Goal: Task Accomplishment & Management: Complete application form

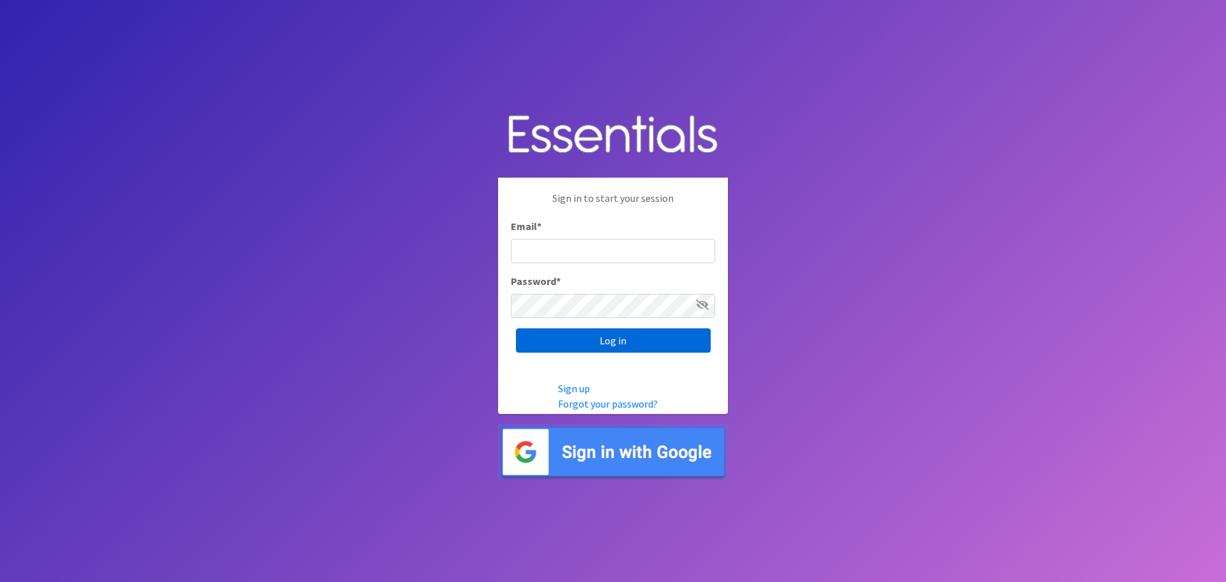
type input "[EMAIL_ADDRESS][DOMAIN_NAME]"
click at [640, 349] on input "Log in" at bounding box center [613, 340] width 195 height 24
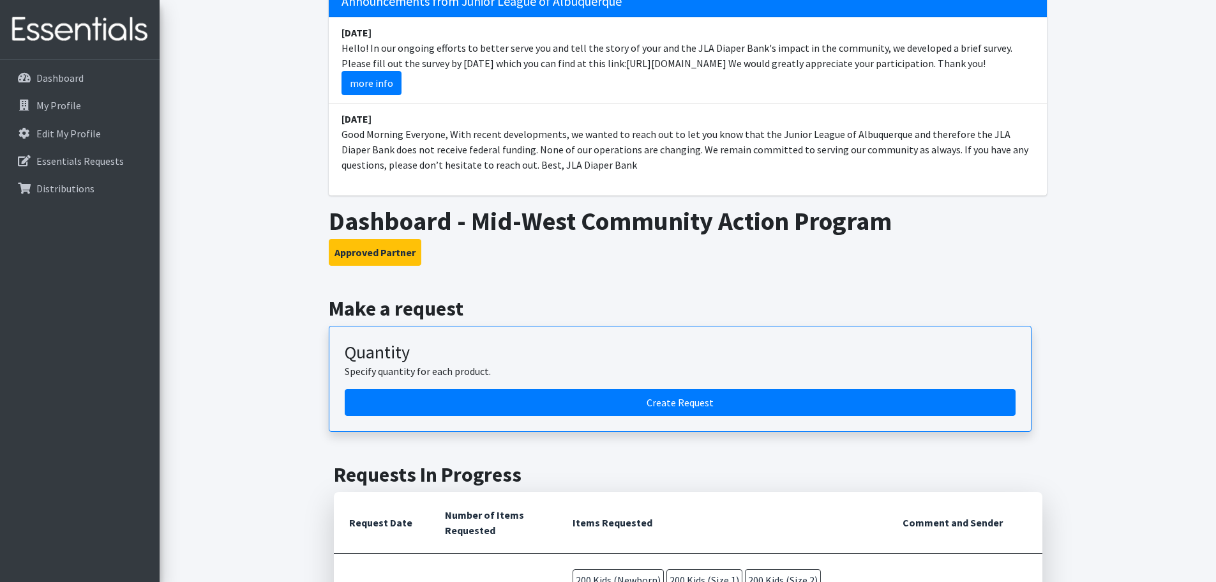
scroll to position [128, 0]
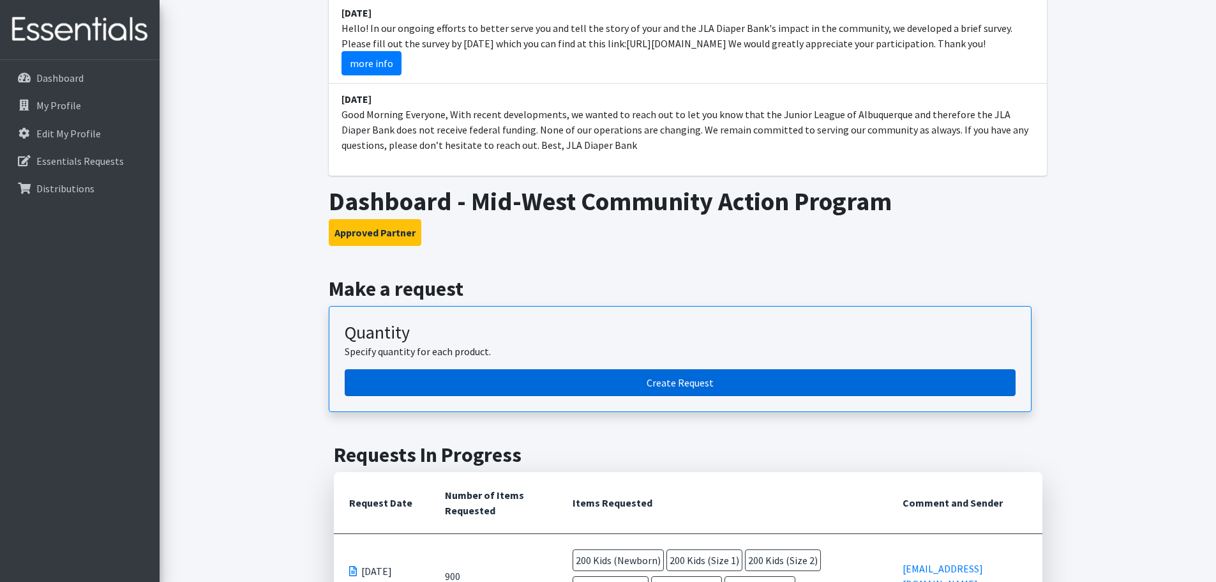
click at [695, 387] on link "Create Request" at bounding box center [680, 382] width 671 height 27
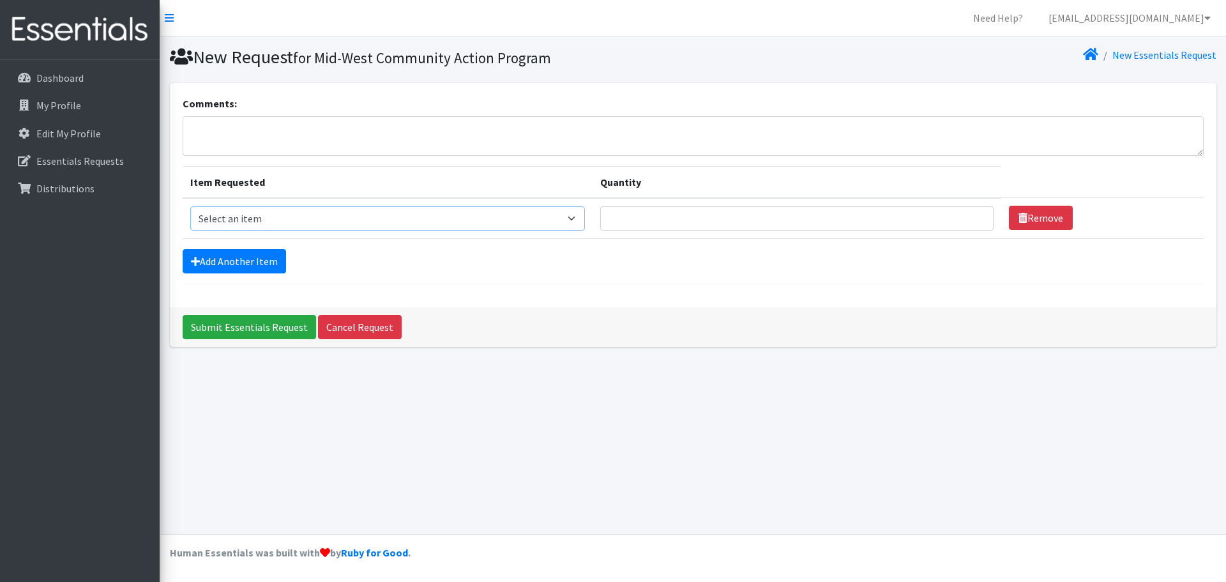
click at [584, 216] on select "Select an item Adult Briefs (Large/X-Large) Disposable Inserts Goodnights (Slee…" at bounding box center [387, 218] width 395 height 24
select select "8127"
click at [190, 206] on select "Select an item Adult Briefs (Large/X-Large) Disposable Inserts Goodnights (Slee…" at bounding box center [387, 218] width 395 height 24
click at [685, 218] on input "Quantity" at bounding box center [796, 218] width 393 height 24
type input "200"
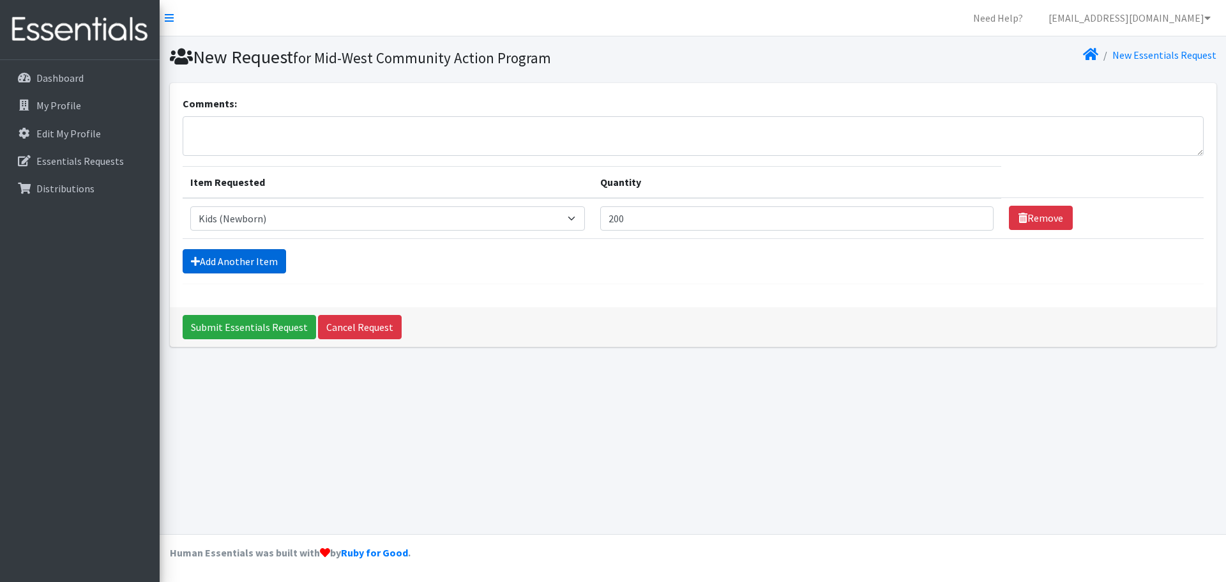
click at [235, 259] on link "Add Another Item" at bounding box center [234, 261] width 103 height 24
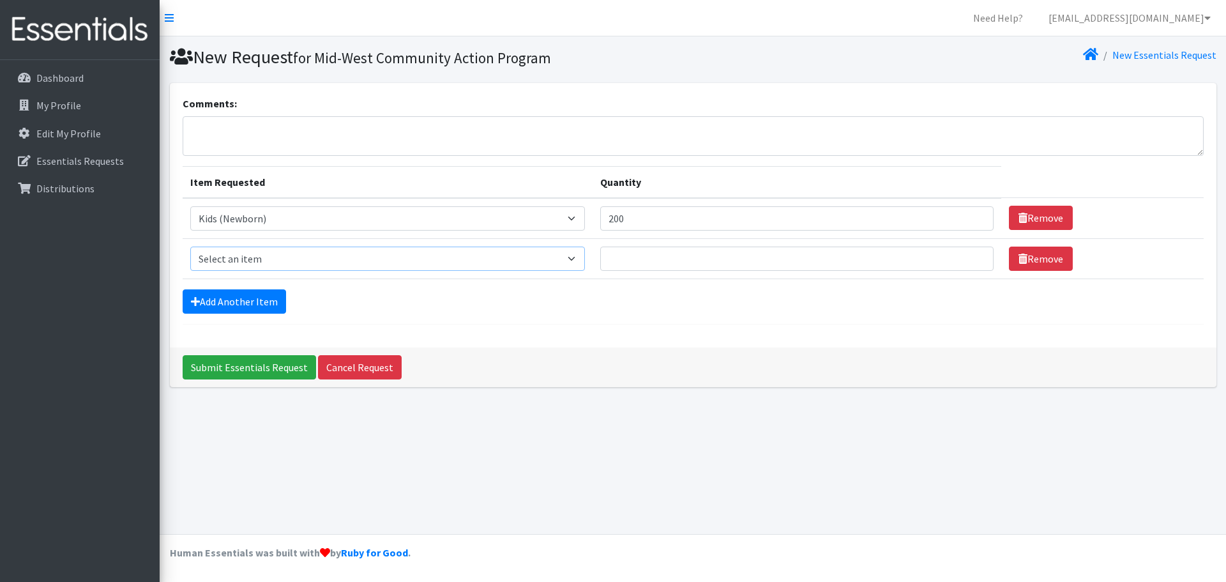
click at [260, 260] on select "Select an item Adult Briefs (Large/X-Large) Disposable Inserts Goodnights (Slee…" at bounding box center [387, 258] width 395 height 24
select select "8164"
click at [190, 246] on select "Select an item Adult Briefs (Large/X-Large) Disposable Inserts Goodnights (Slee…" at bounding box center [387, 258] width 395 height 24
click at [649, 257] on input "Quantity" at bounding box center [796, 258] width 393 height 24
type input "200"
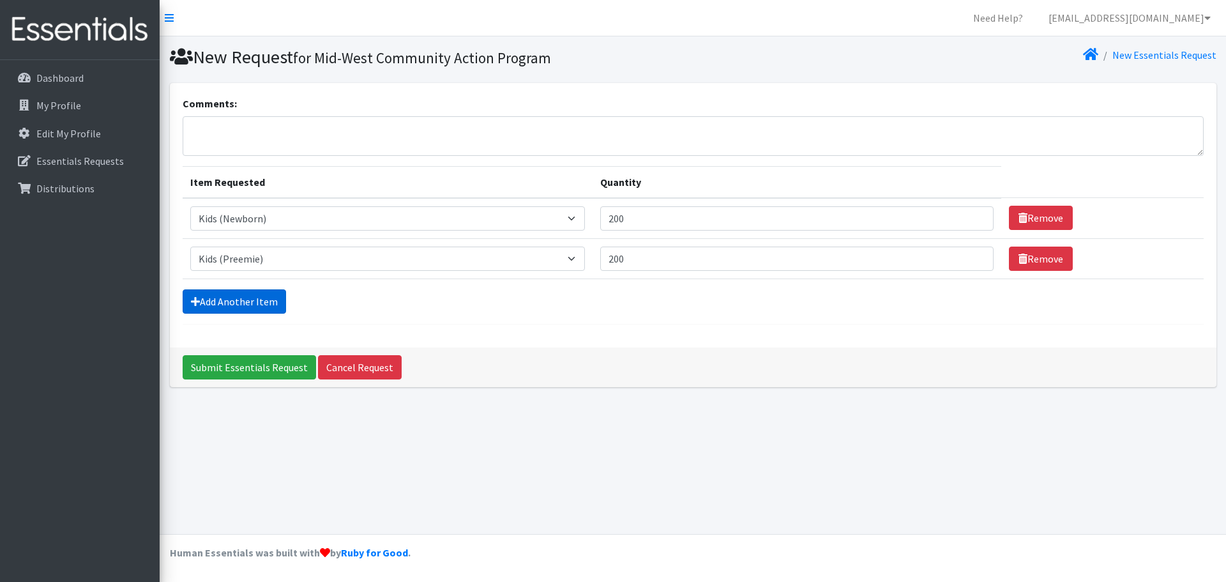
click at [213, 297] on link "Add Another Item" at bounding box center [234, 301] width 103 height 24
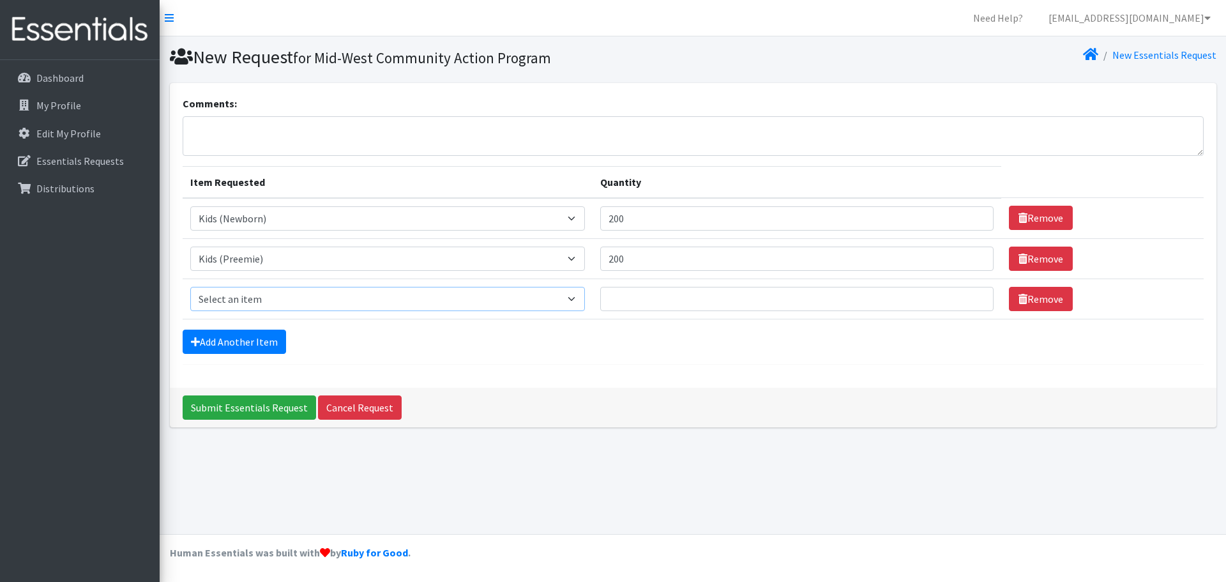
click at [215, 295] on select "Select an item Adult Briefs (Large/X-Large) Disposable Inserts Goodnights (Slee…" at bounding box center [387, 299] width 395 height 24
select select "8146"
click at [190, 287] on select "Select an item Adult Briefs (Large/X-Large) Disposable Inserts Goodnights (Slee…" at bounding box center [387, 299] width 395 height 24
click at [640, 301] on input "Quantity" at bounding box center [796, 299] width 393 height 24
type input "200"
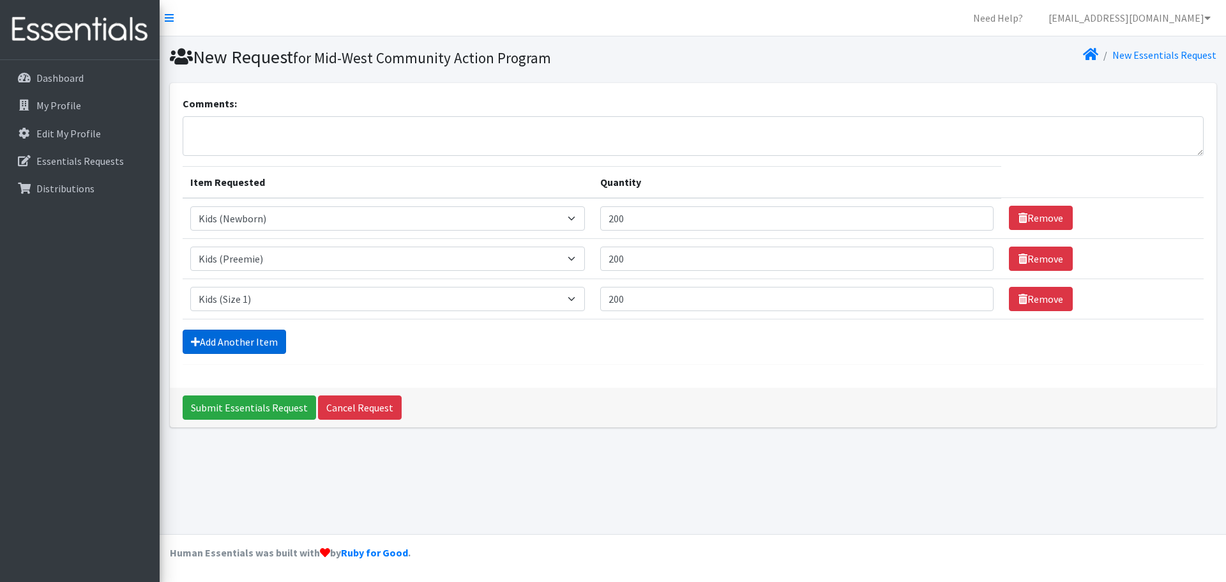
click at [229, 346] on link "Add Another Item" at bounding box center [234, 341] width 103 height 24
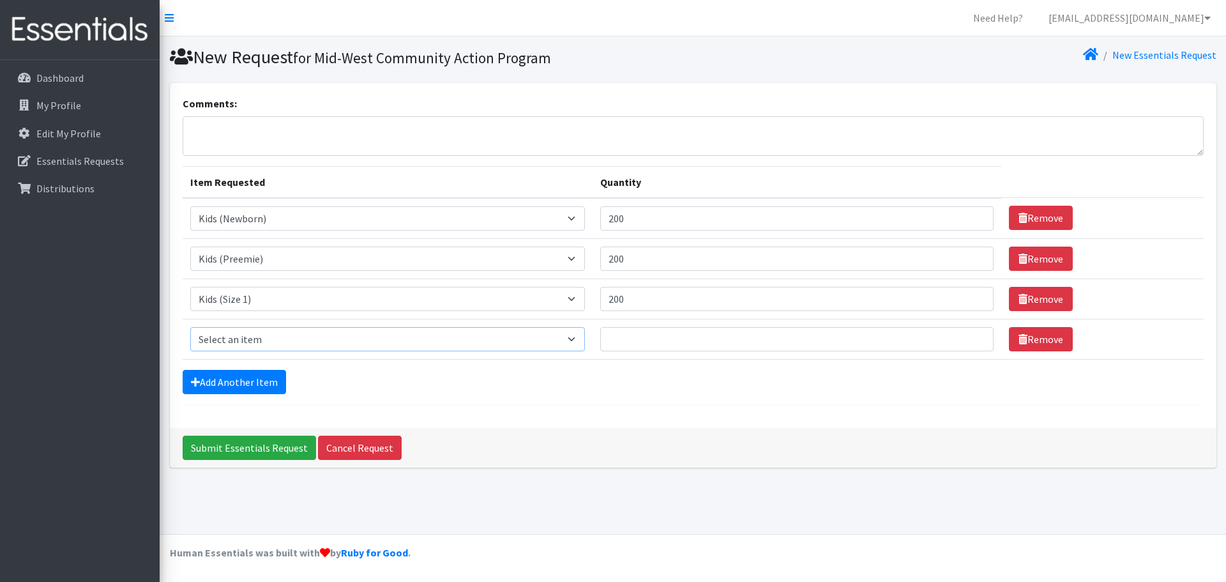
click at [241, 345] on select "Select an item Adult Briefs (Large/X-Large) Disposable Inserts Goodnights (Slee…" at bounding box center [387, 339] width 395 height 24
select select "8148"
click at [190, 327] on select "Select an item Adult Briefs (Large/X-Large) Disposable Inserts Goodnights (Slee…" at bounding box center [387, 339] width 395 height 24
click at [650, 335] on input "Quantity" at bounding box center [796, 339] width 393 height 24
type input "200"
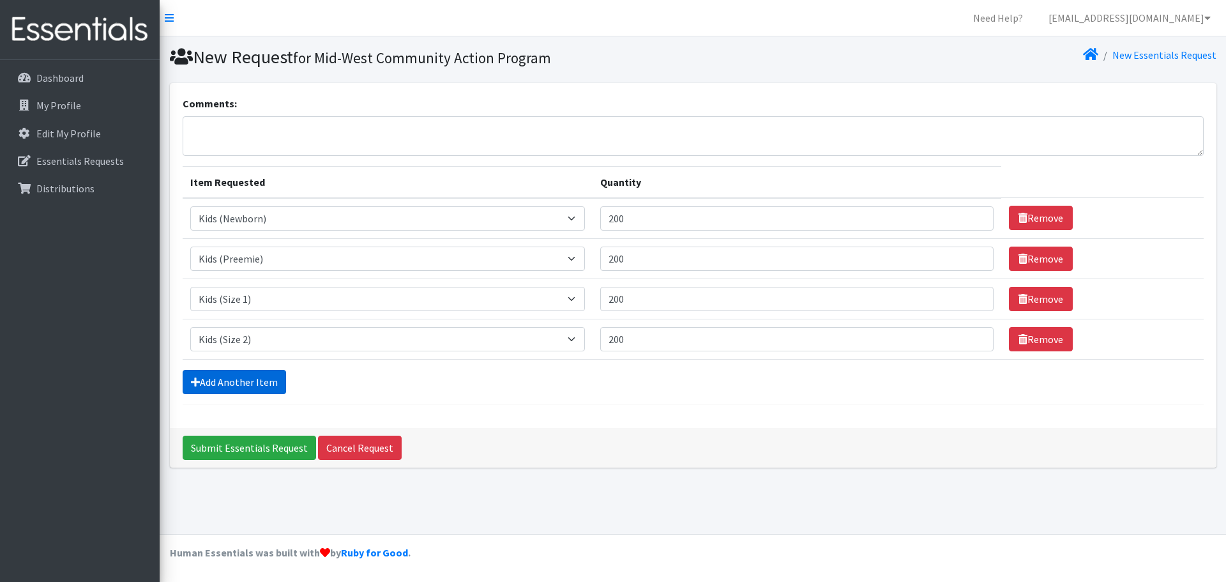
click at [218, 375] on link "Add Another Item" at bounding box center [234, 382] width 103 height 24
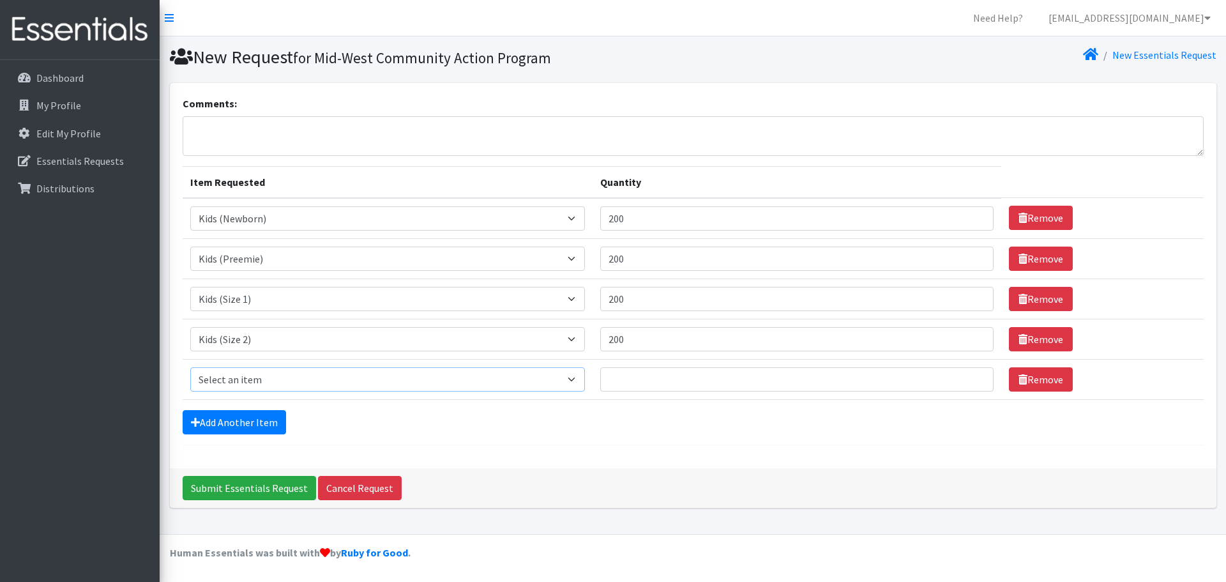
click at [216, 375] on select "Select an item Adult Briefs (Large/X-Large) Disposable Inserts Goodnights (Slee…" at bounding box center [387, 379] width 395 height 24
select select "8153"
click at [190, 367] on select "Select an item Adult Briefs (Large/X-Large) Disposable Inserts Goodnights (Slee…" at bounding box center [387, 379] width 395 height 24
click at [640, 381] on input "Quantity" at bounding box center [796, 379] width 393 height 24
type input "200"
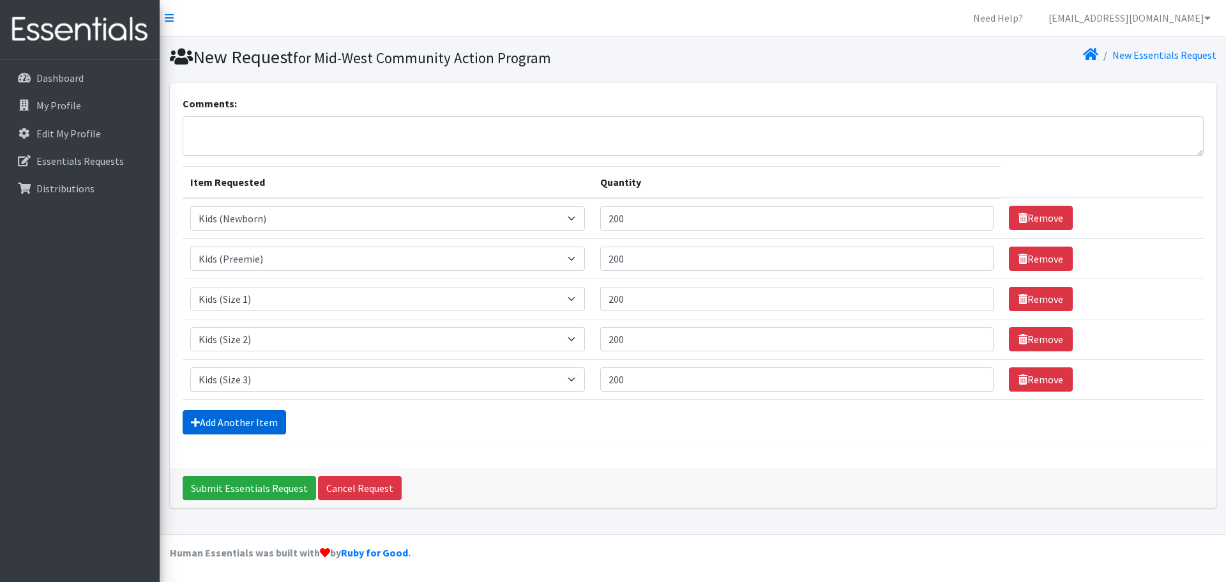
click at [259, 426] on link "Add Another Item" at bounding box center [234, 422] width 103 height 24
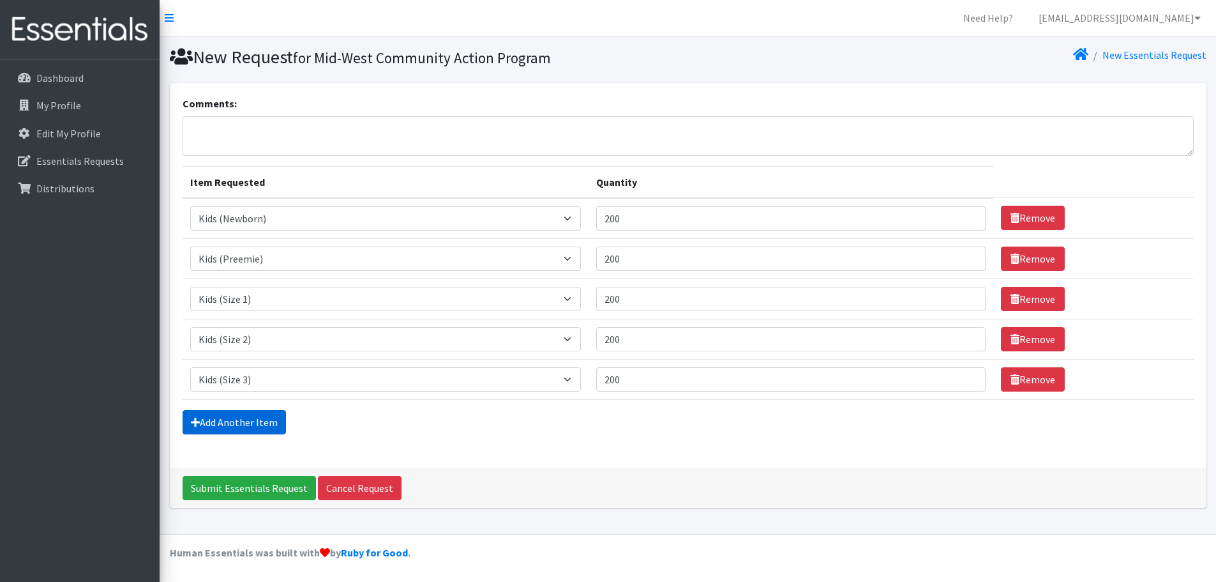
scroll to position [24, 0]
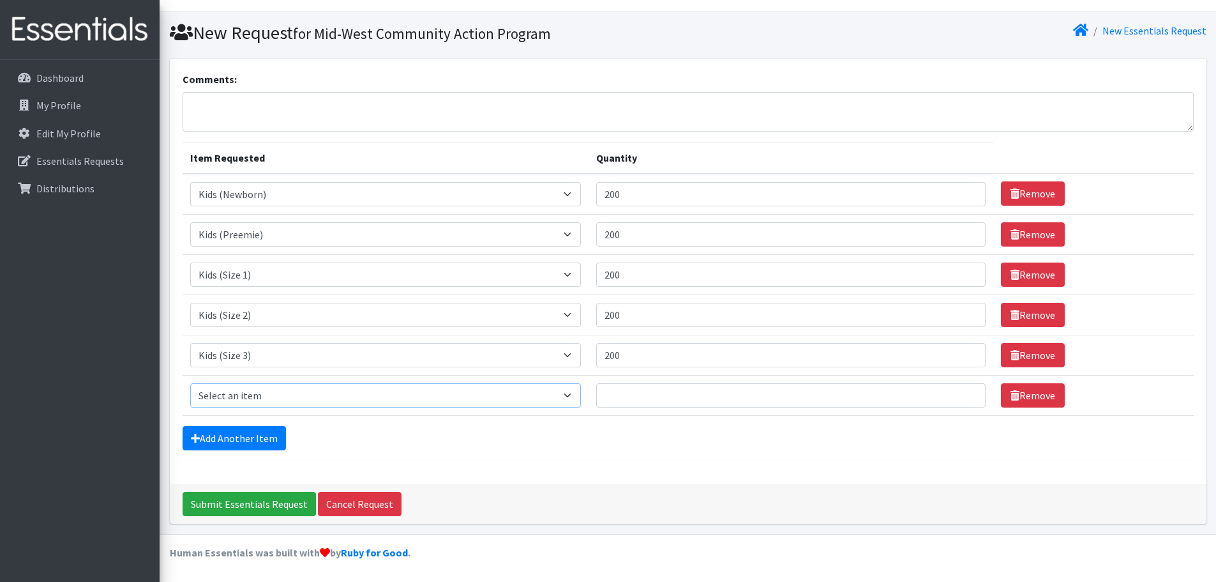
click at [224, 396] on select "Select an item Adult Briefs (Large/X-Large) Disposable Inserts Goodnights (Slee…" at bounding box center [385, 395] width 391 height 24
select select "8160"
click at [190, 383] on select "Select an item Adult Briefs (Large/X-Large) Disposable Inserts Goodnights (Slee…" at bounding box center [385, 395] width 391 height 24
click at [621, 394] on input "Quantity" at bounding box center [790, 395] width 389 height 24
type input "200"
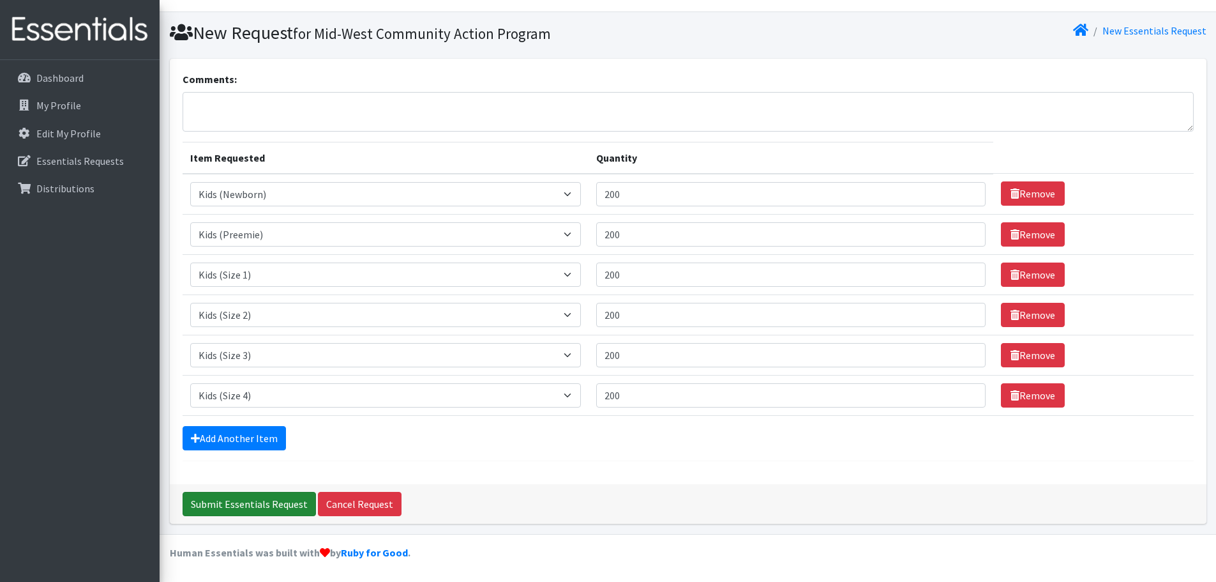
click at [261, 500] on input "Submit Essentials Request" at bounding box center [249, 504] width 133 height 24
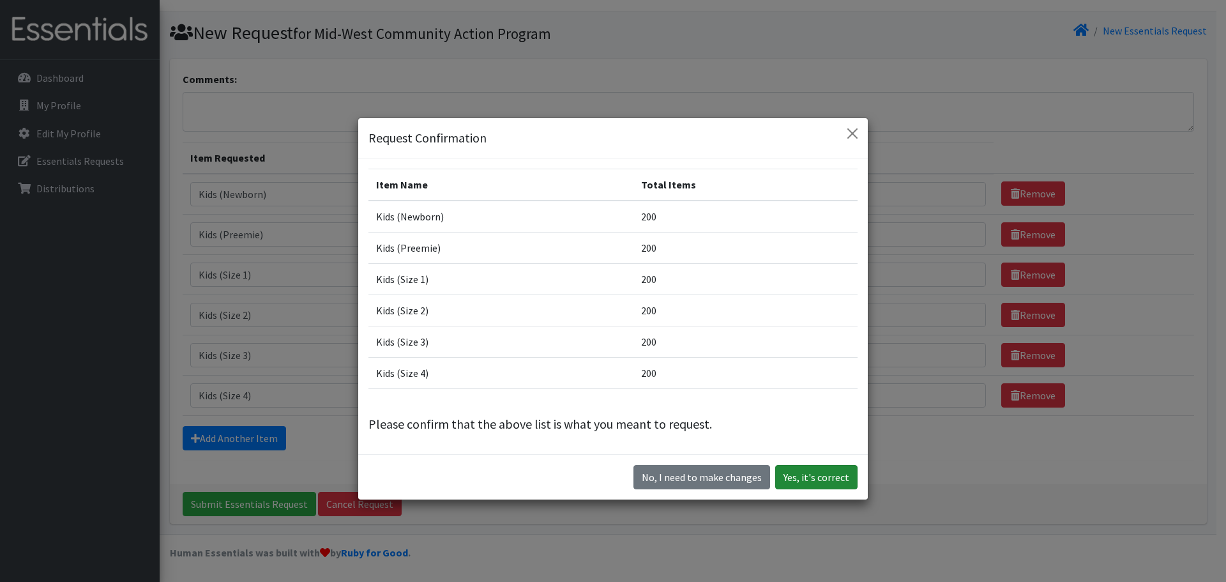
click at [818, 479] on button "Yes, it's correct" at bounding box center [816, 477] width 82 height 24
